Goal: Navigation & Orientation: Find specific page/section

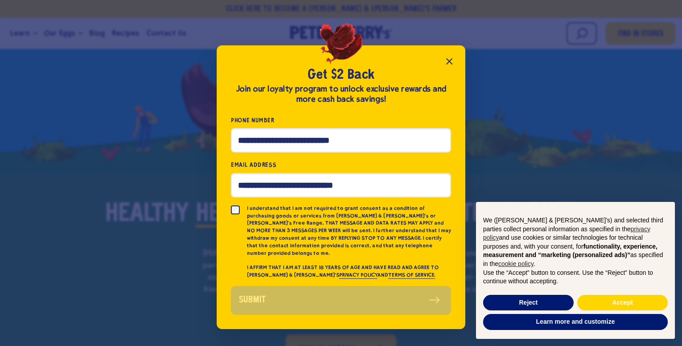
scroll to position [485, 0]
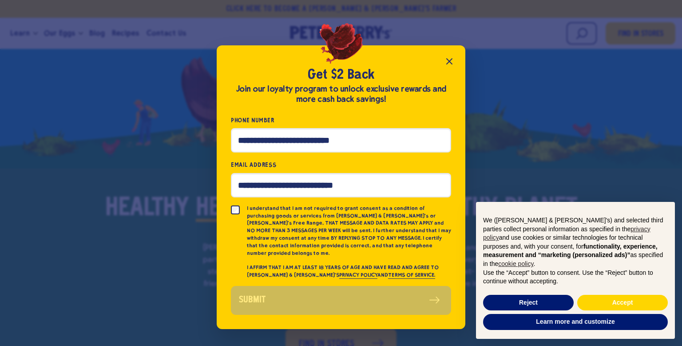
click at [454, 66] on icon "Close popup" at bounding box center [449, 61] width 11 height 11
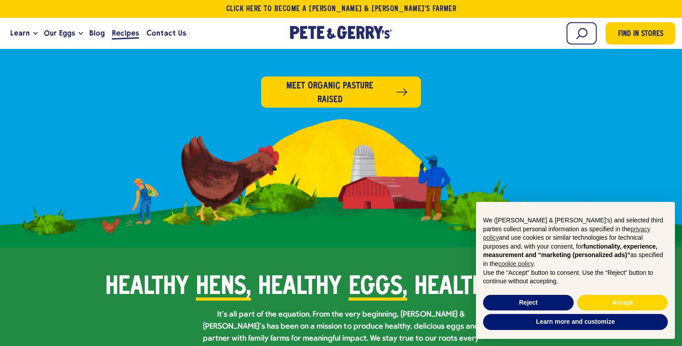
scroll to position [405, 0]
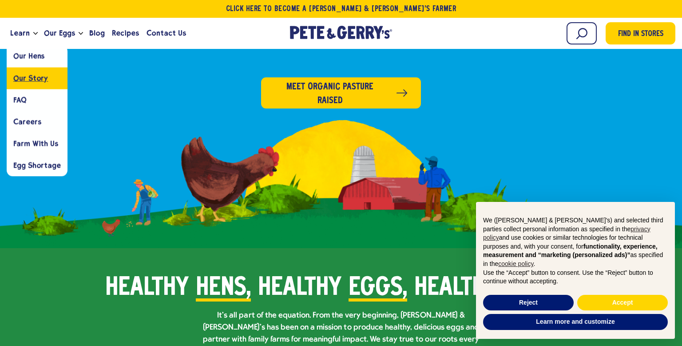
click at [32, 78] on span "Our Story" at bounding box center [30, 78] width 35 height 8
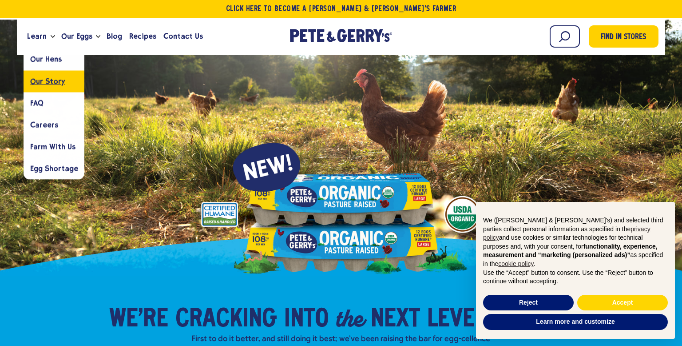
click at [40, 81] on span "Our Story" at bounding box center [47, 81] width 35 height 8
